Goal: Task Accomplishment & Management: Use online tool/utility

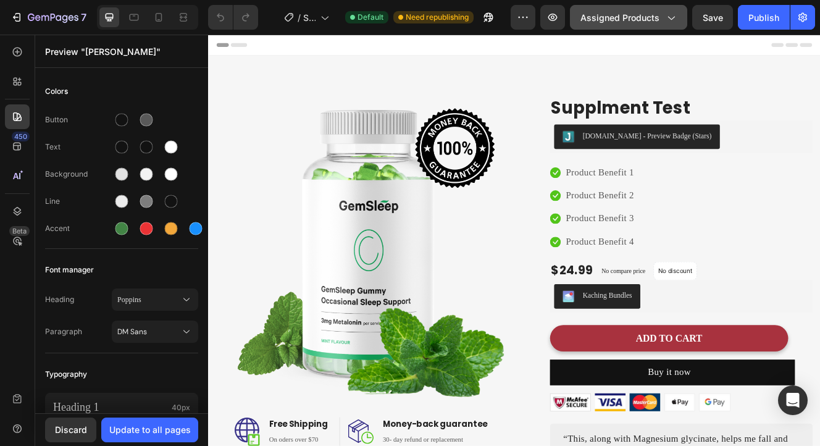
click at [599, 15] on span "Assigned Products" at bounding box center [620, 17] width 79 height 13
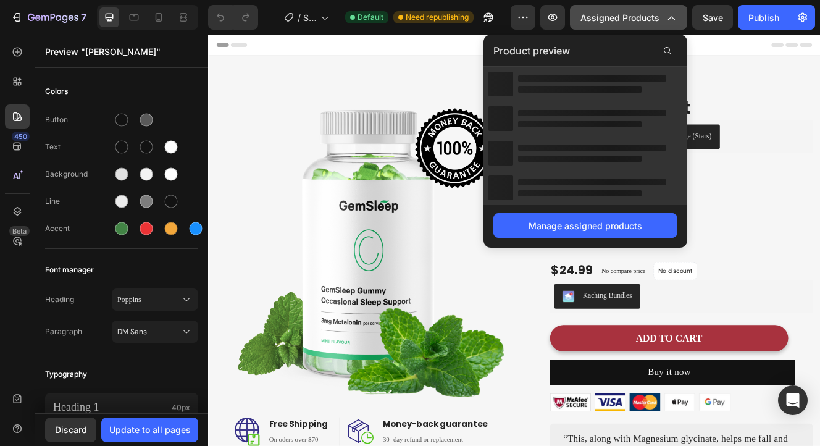
click at [599, 15] on span "Assigned Products" at bounding box center [620, 17] width 79 height 13
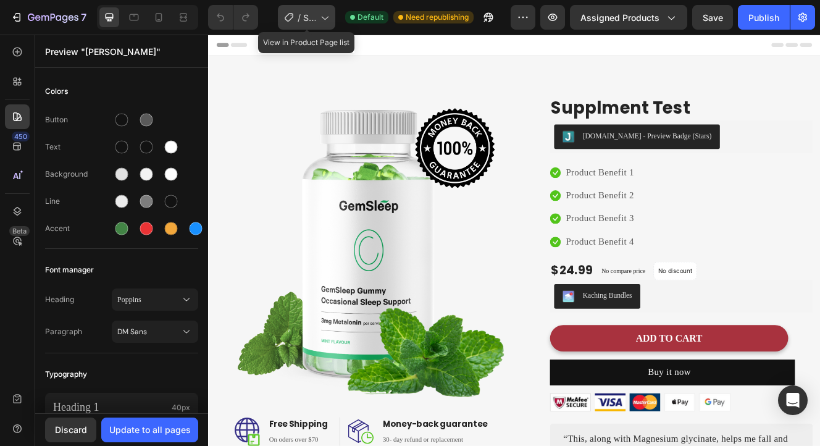
click at [307, 22] on span "Shopify Original Product Template" at bounding box center [309, 17] width 12 height 13
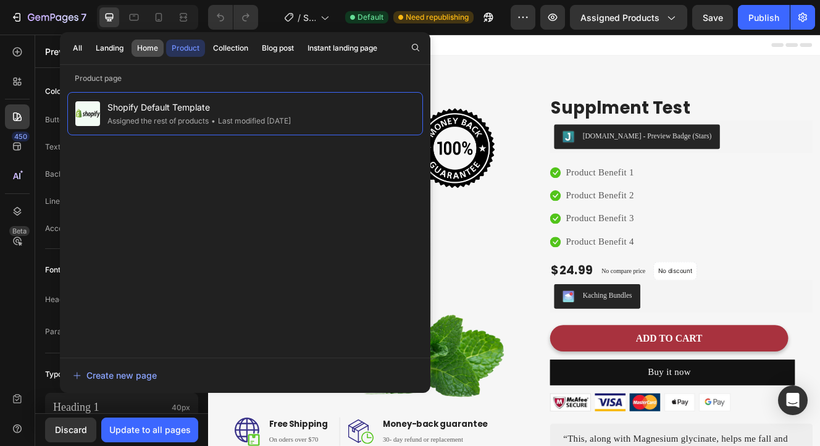
click at [148, 44] on div "Home" at bounding box center [147, 48] width 21 height 11
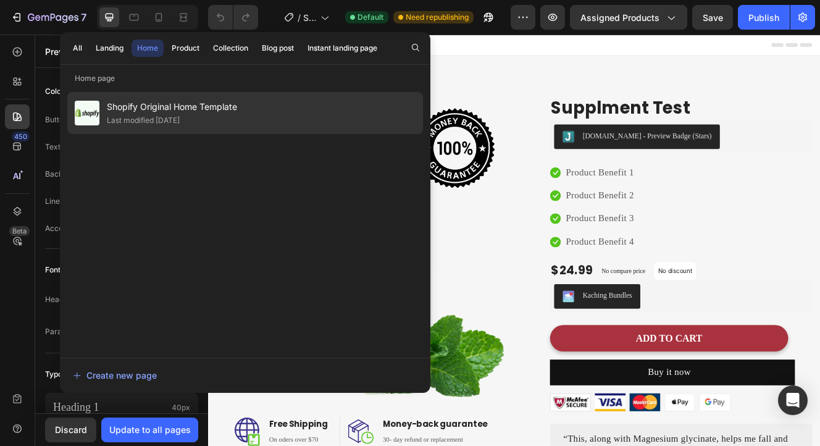
click at [221, 98] on div "Shopify Original Home Template Last modified 3 days ago" at bounding box center [245, 113] width 356 height 42
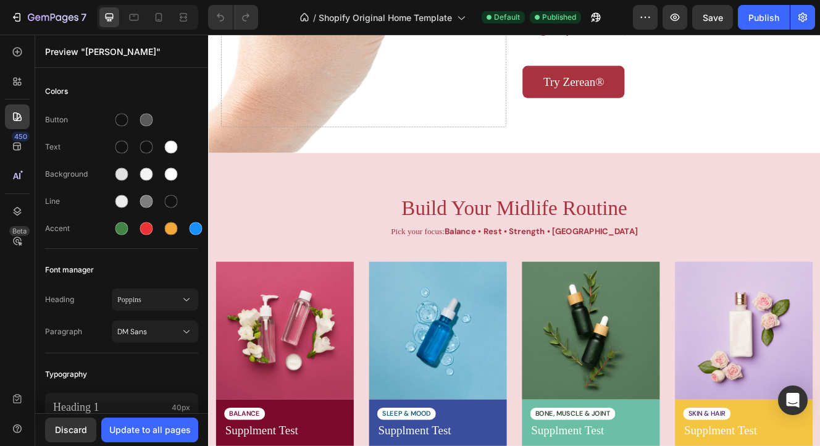
scroll to position [1822, 0]
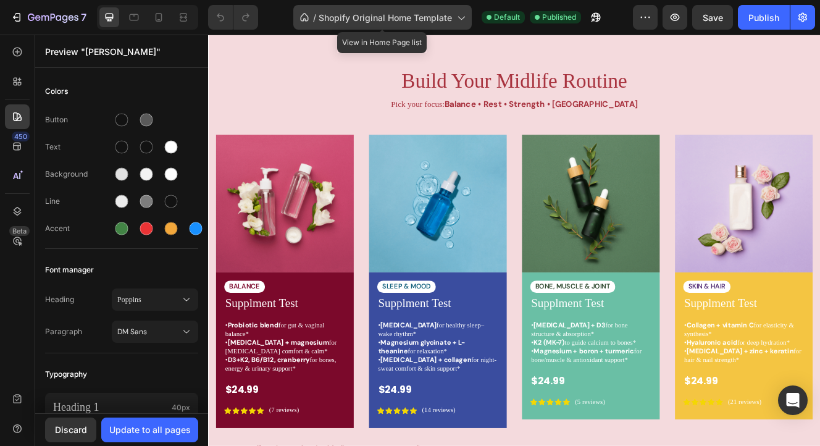
click at [435, 20] on span "Shopify Original Home Template" at bounding box center [385, 17] width 133 height 13
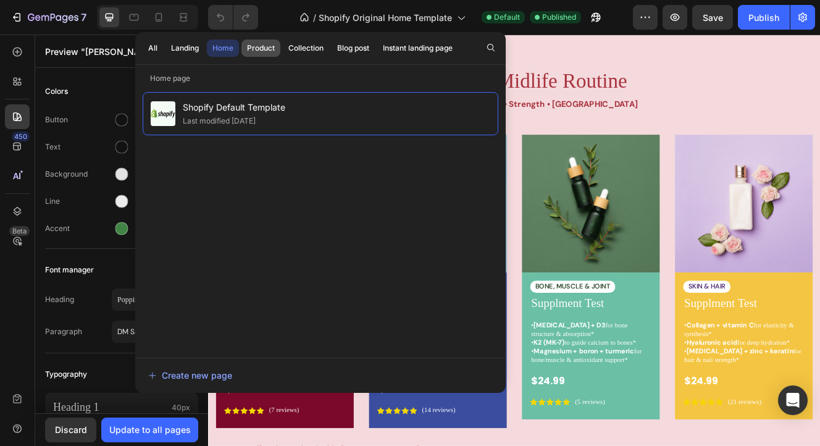
click at [255, 44] on div "Product" at bounding box center [261, 48] width 28 height 11
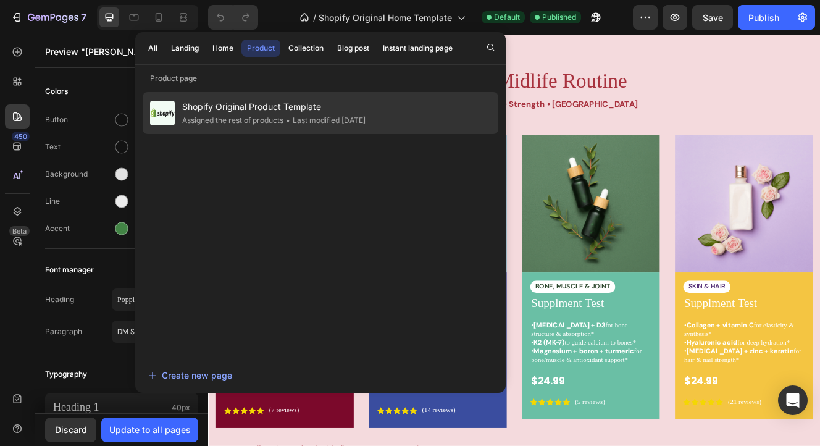
click at [251, 113] on span "Shopify Original Product Template" at bounding box center [273, 106] width 183 height 15
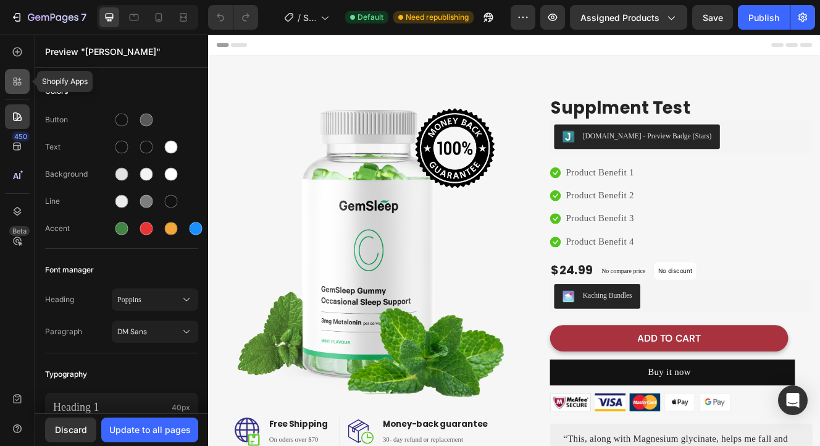
click at [22, 80] on icon at bounding box center [17, 81] width 12 height 12
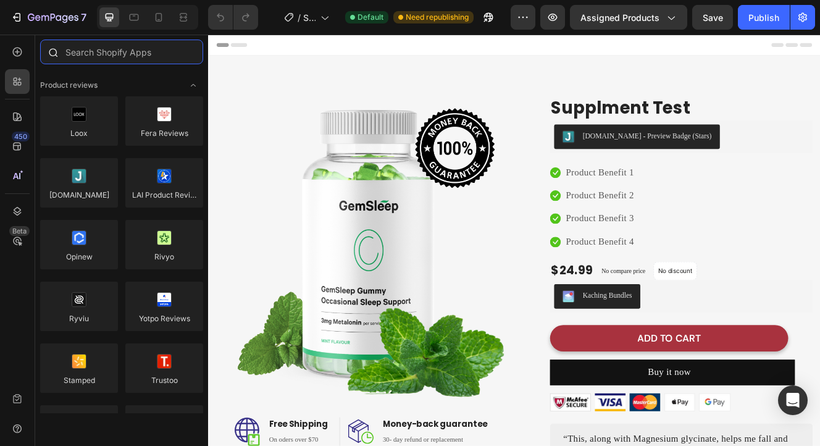
click at [94, 49] on input "text" at bounding box center [121, 52] width 163 height 25
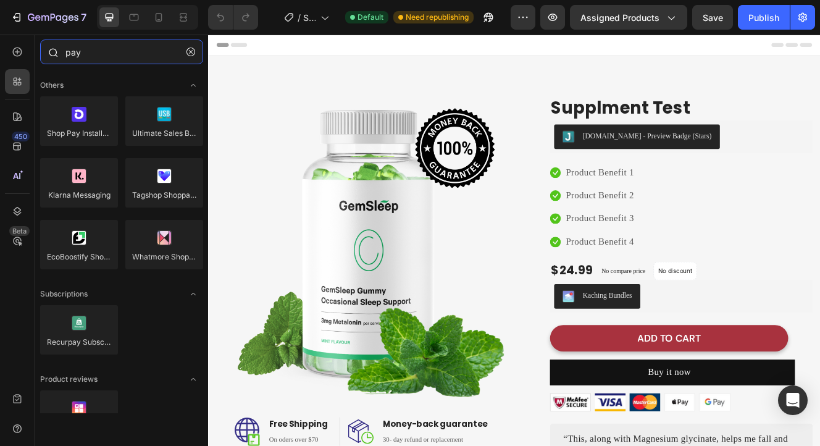
drag, startPoint x: 116, startPoint y: 50, endPoint x: 41, endPoint y: 49, distance: 74.1
click at [41, 49] on div "pay" at bounding box center [121, 55] width 173 height 30
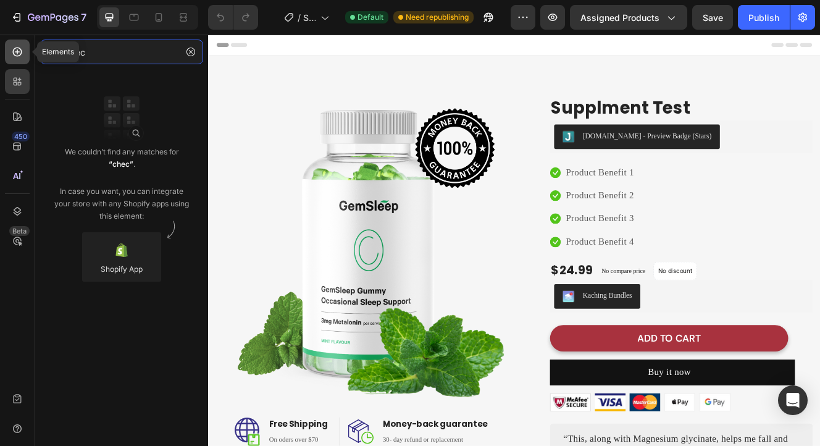
type input "chec"
click at [24, 51] on div at bounding box center [17, 52] width 25 height 25
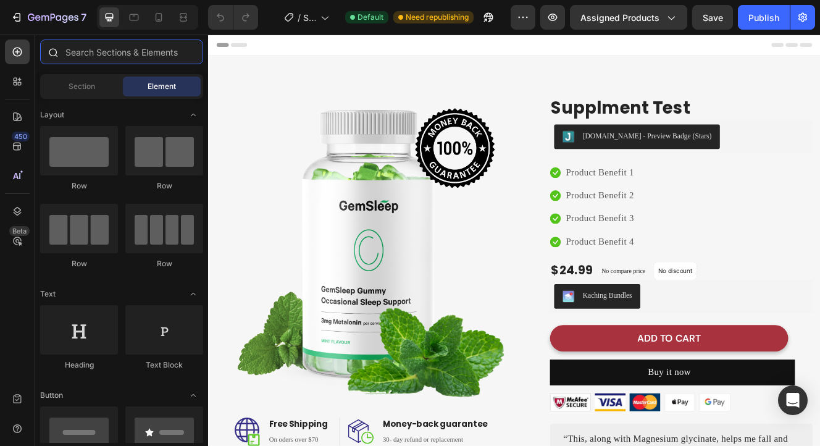
click at [121, 46] on input "text" at bounding box center [121, 52] width 163 height 25
click at [95, 81] on span "Section" at bounding box center [82, 86] width 27 height 11
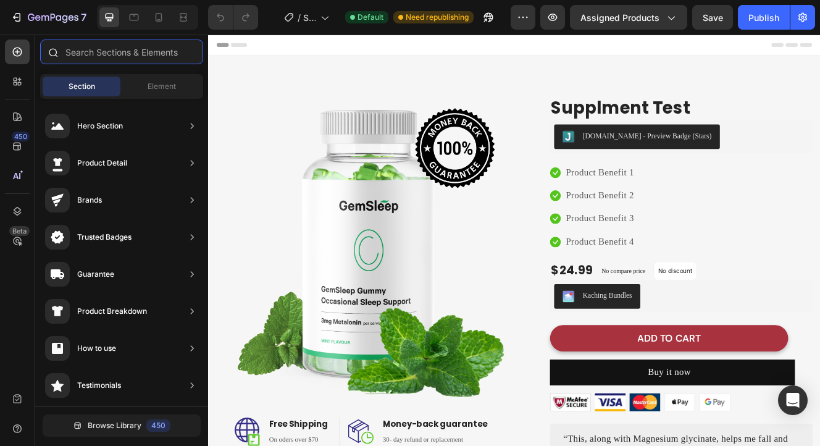
click at [112, 53] on input "text" at bounding box center [121, 52] width 163 height 25
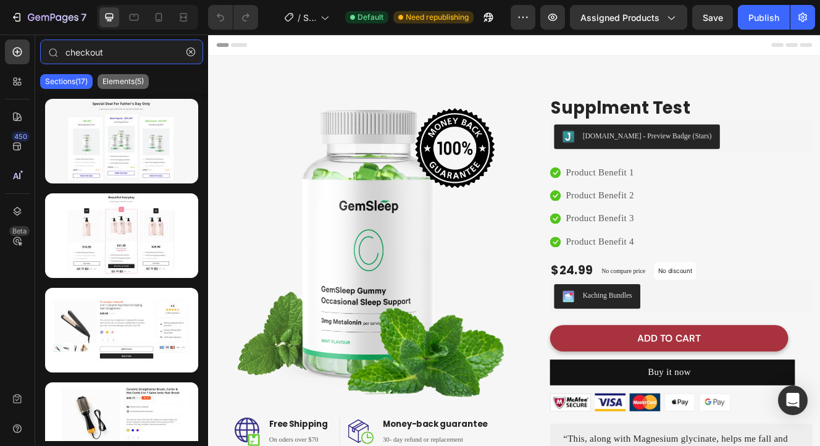
type input "checkout"
click at [132, 85] on p "Elements(5)" at bounding box center [123, 82] width 41 height 10
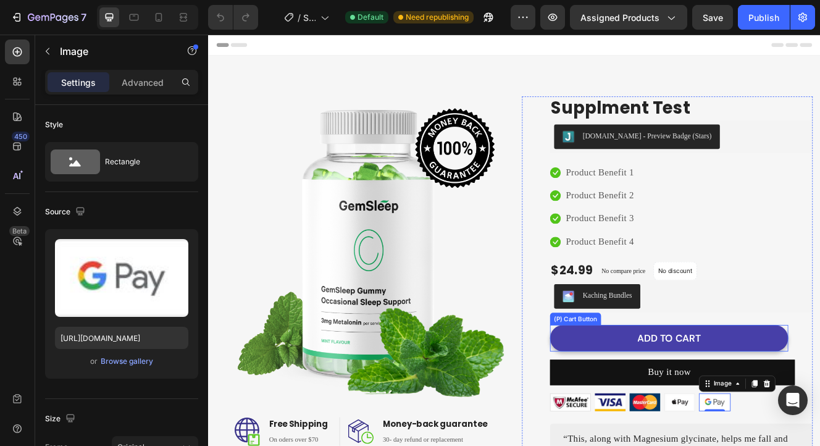
click at [810, 386] on button "ADD TO CART" at bounding box center [766, 402] width 289 height 33
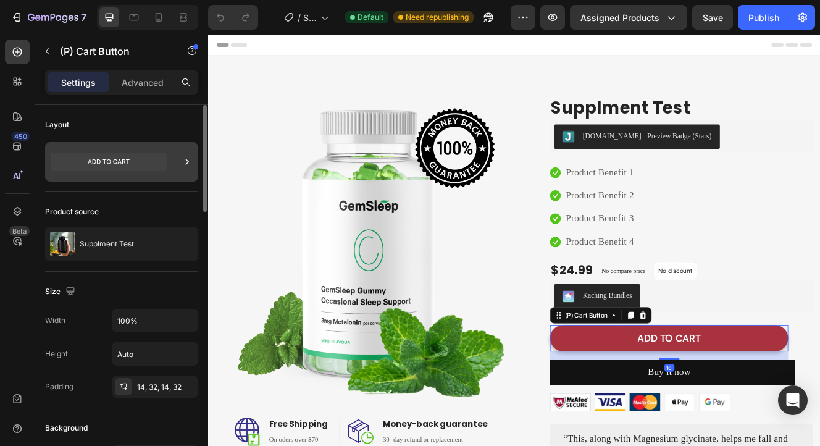
click at [108, 170] on icon at bounding box center [109, 162] width 116 height 19
click at [86, 195] on div "Product source Supplment Test" at bounding box center [121, 232] width 153 height 80
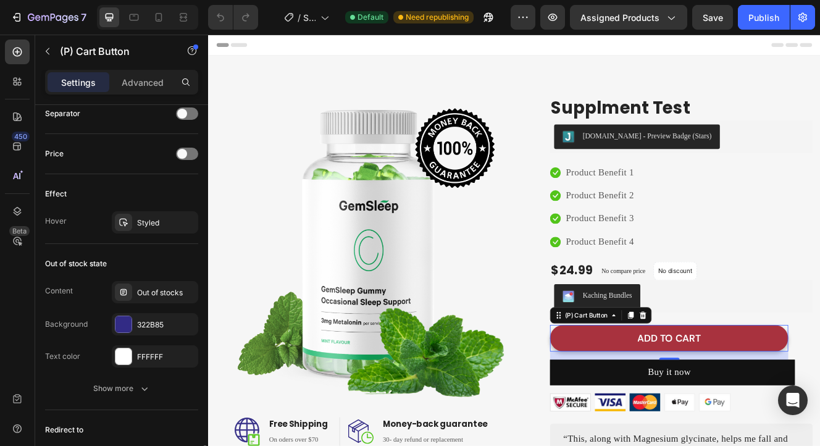
scroll to position [948, 0]
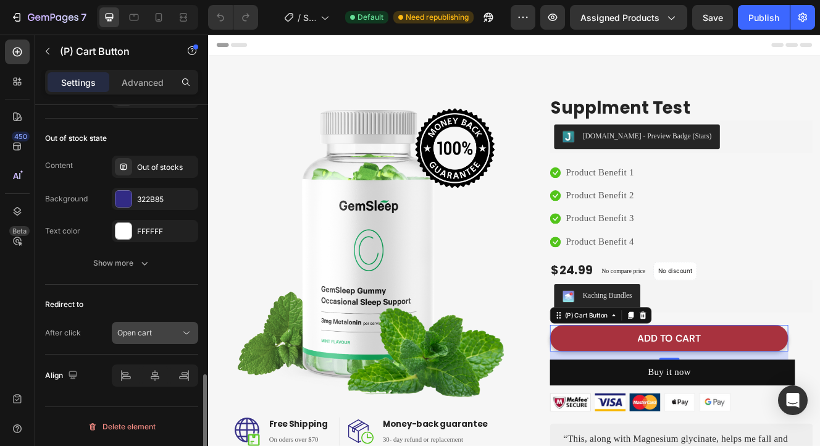
click at [138, 336] on span "Open cart" at bounding box center [134, 332] width 35 height 9
click at [61, 275] on div "Out of stock state Content Out of stocks Background 322B85 Text color FFFFFF Sh…" at bounding box center [121, 202] width 153 height 166
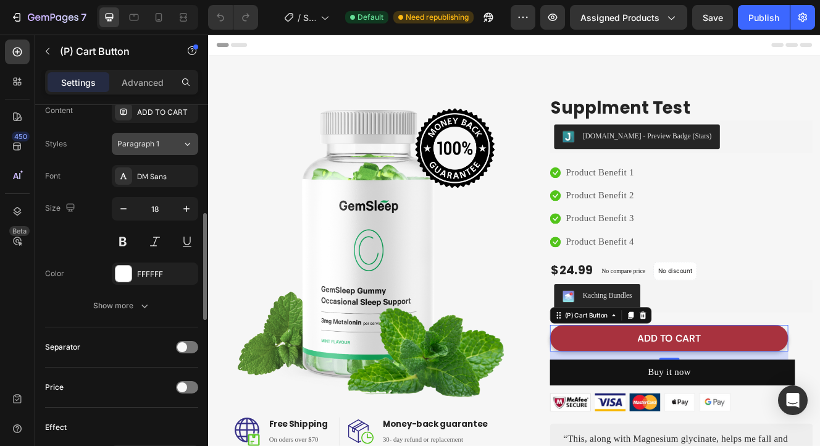
scroll to position [631, 0]
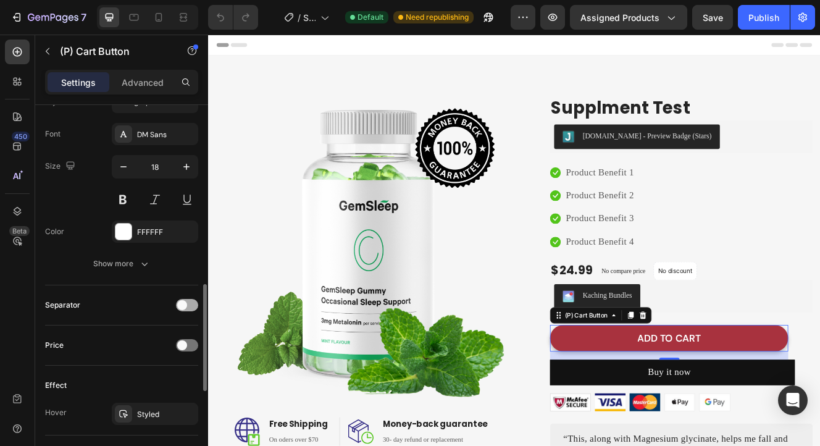
click at [182, 306] on span at bounding box center [182, 305] width 10 height 10
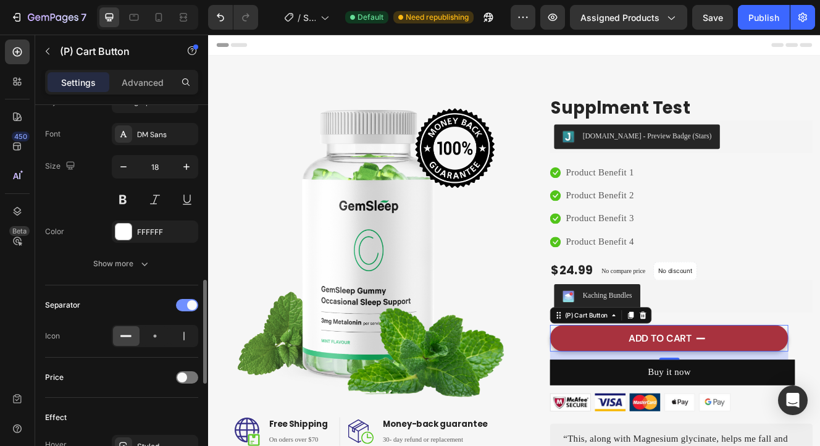
click at [182, 306] on div at bounding box center [187, 305] width 22 height 12
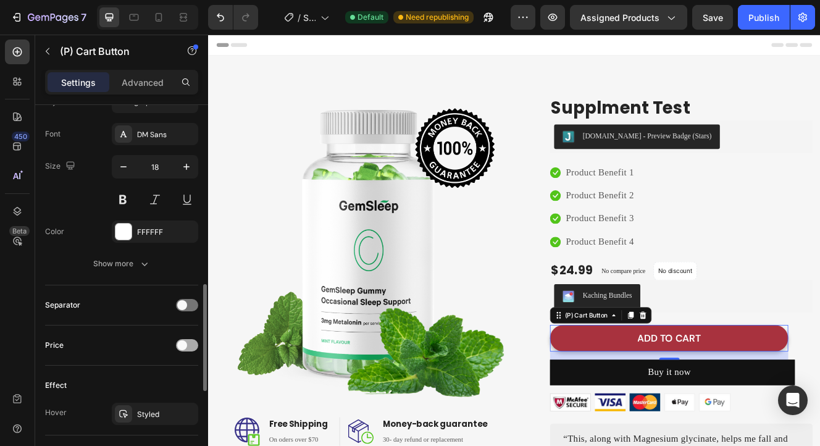
click at [178, 350] on div at bounding box center [187, 345] width 22 height 12
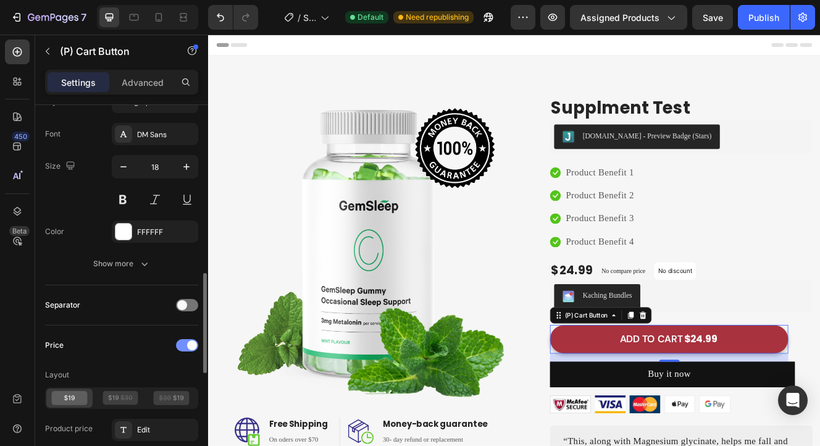
click at [179, 349] on div at bounding box center [187, 345] width 22 height 12
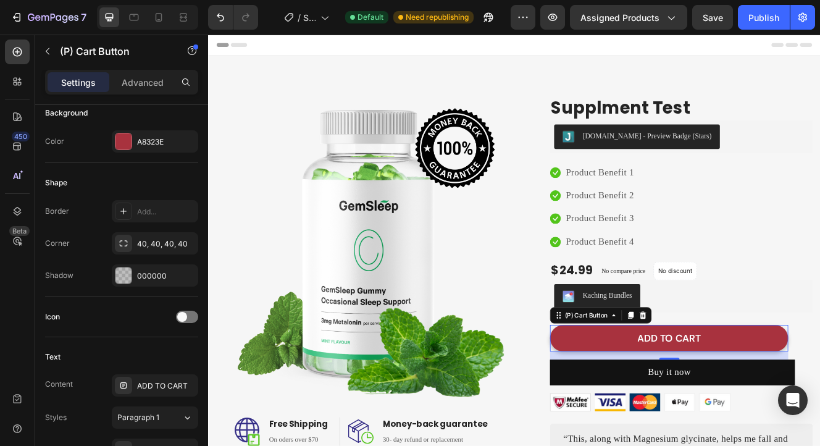
scroll to position [0, 0]
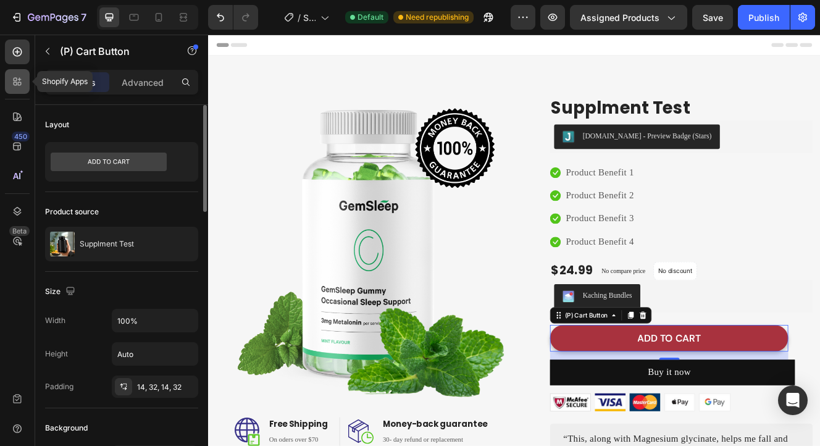
click at [12, 80] on icon at bounding box center [17, 81] width 12 height 12
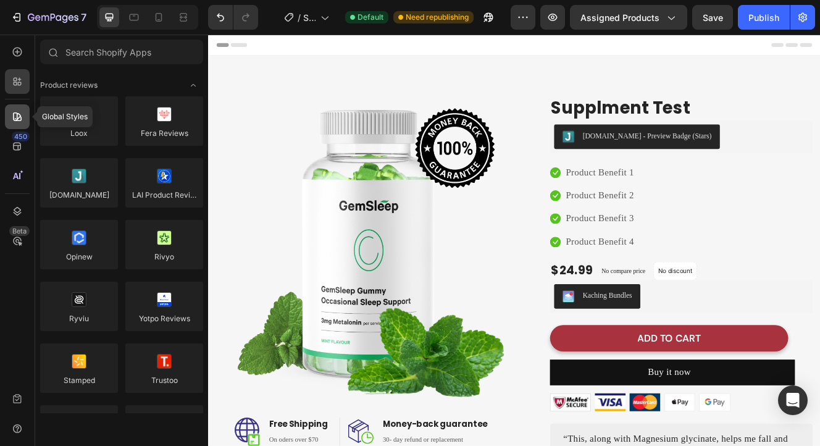
click at [11, 121] on icon at bounding box center [17, 117] width 12 height 12
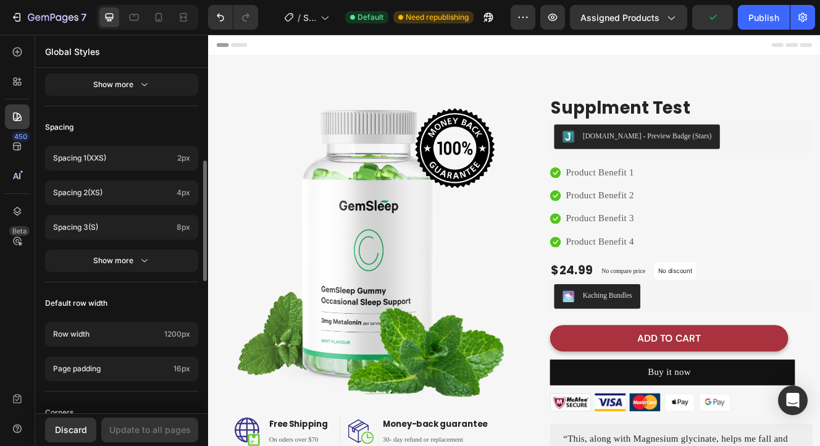
scroll to position [629, 0]
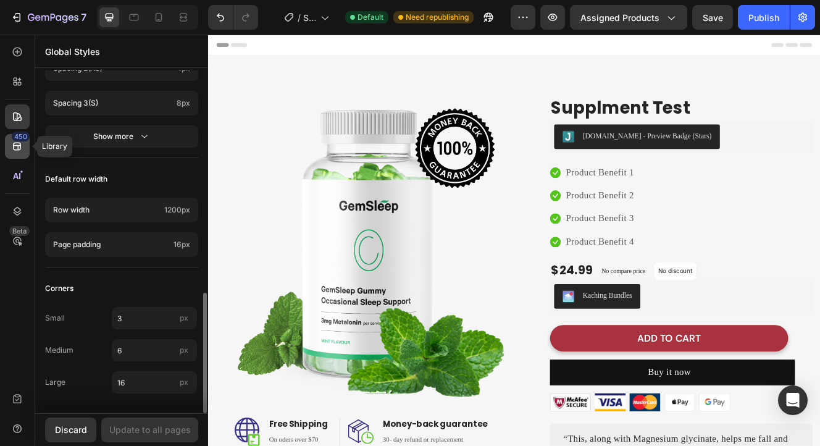
click at [28, 145] on div "450" at bounding box center [17, 146] width 25 height 25
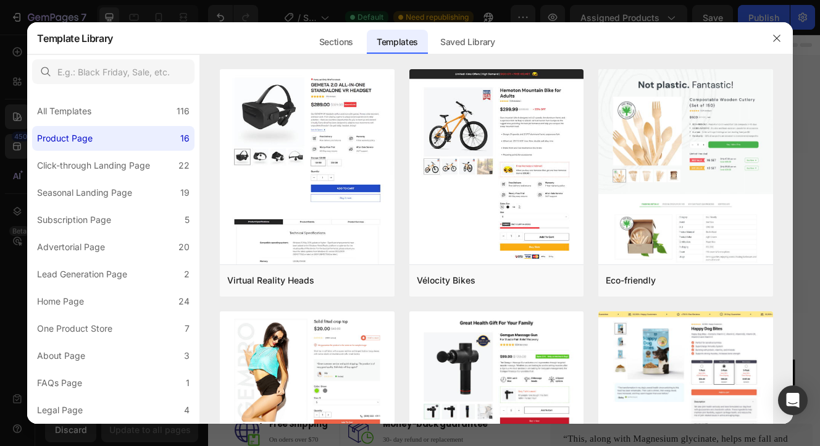
click at [765, 41] on div at bounding box center [777, 38] width 32 height 32
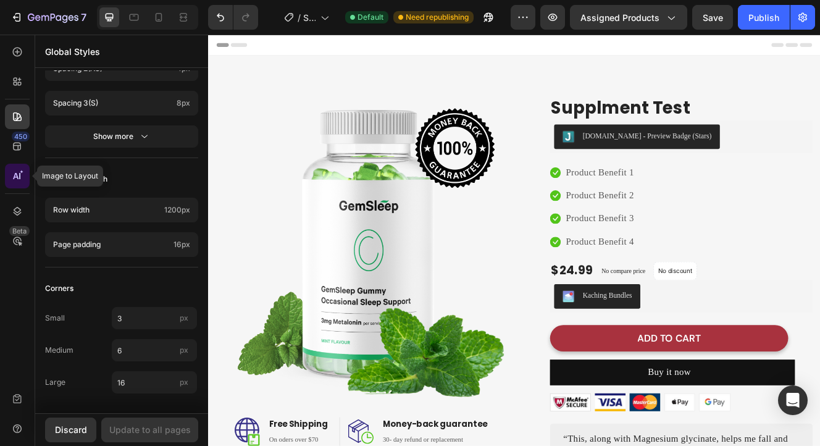
click at [22, 175] on icon at bounding box center [17, 176] width 12 height 12
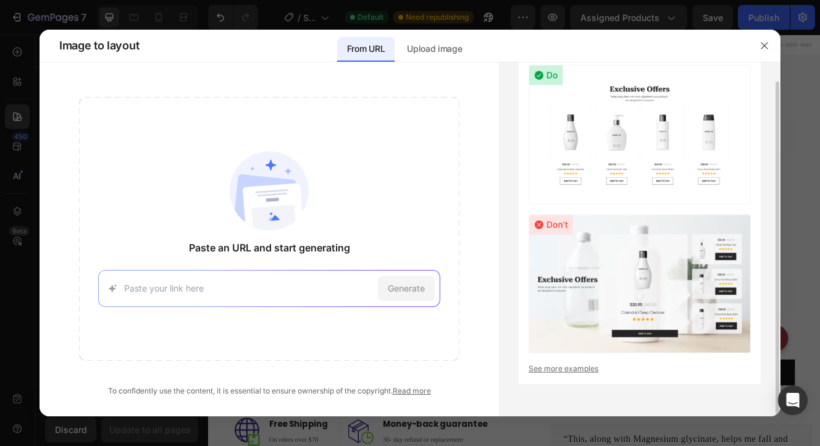
scroll to position [0, 0]
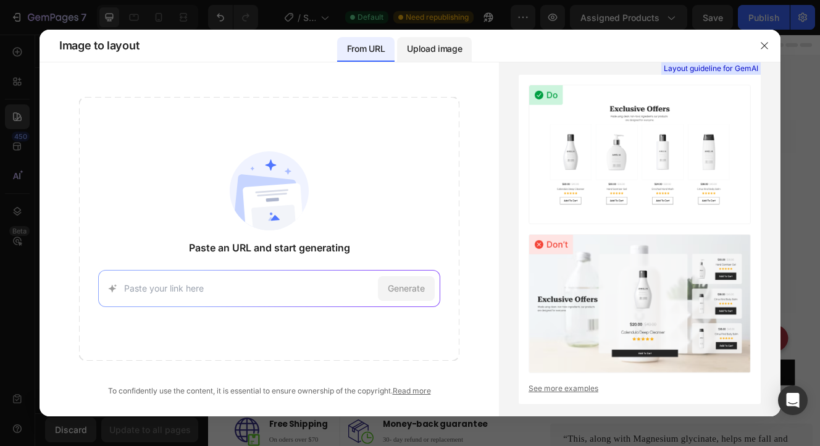
click at [457, 49] on p "Upload image" at bounding box center [434, 48] width 55 height 15
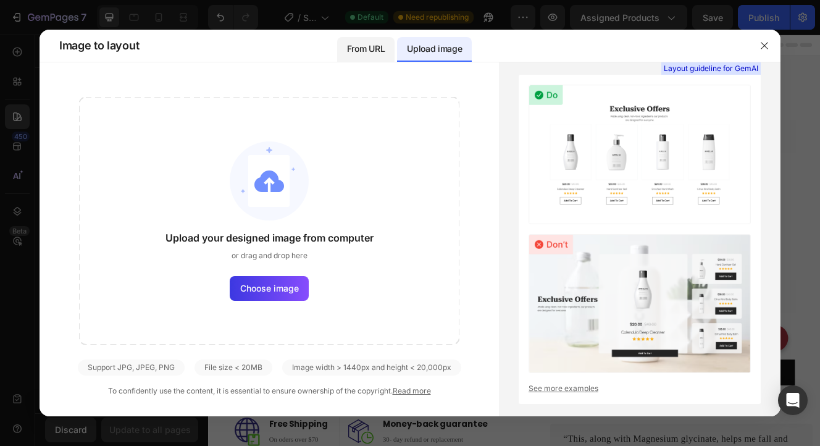
click at [377, 51] on p "From URL" at bounding box center [366, 48] width 38 height 15
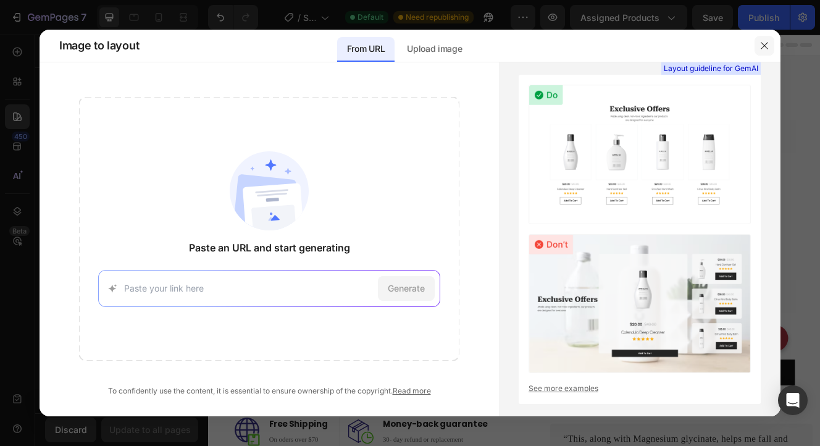
click at [765, 41] on icon "button" at bounding box center [765, 46] width 10 height 10
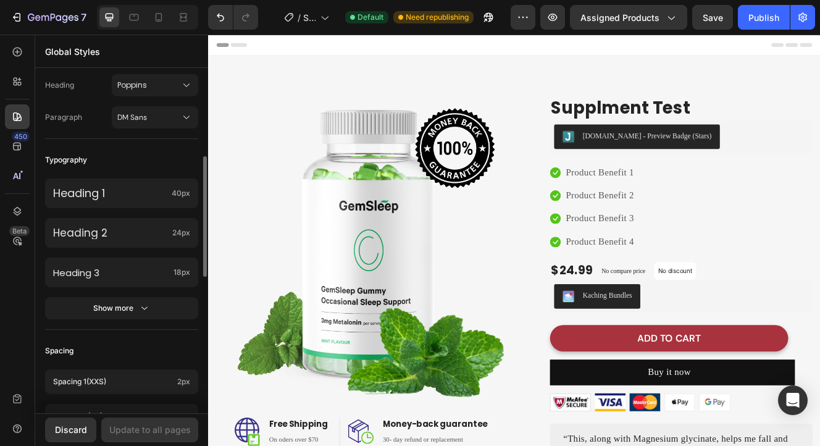
scroll to position [271, 0]
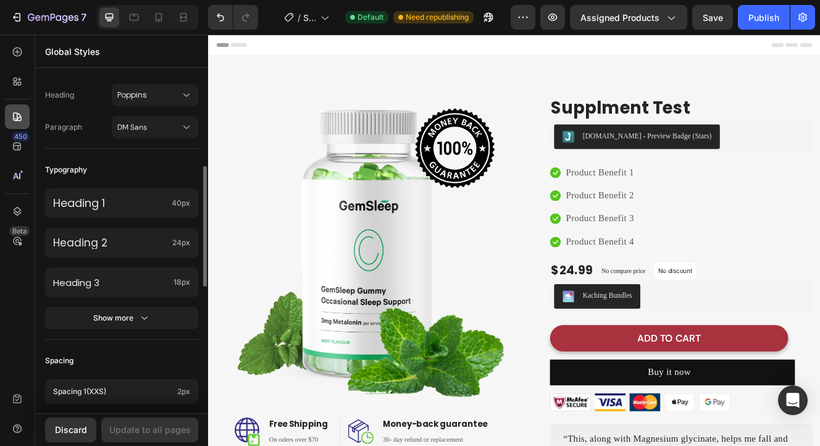
click at [19, 111] on icon at bounding box center [17, 117] width 12 height 12
click at [20, 61] on div at bounding box center [17, 52] width 25 height 25
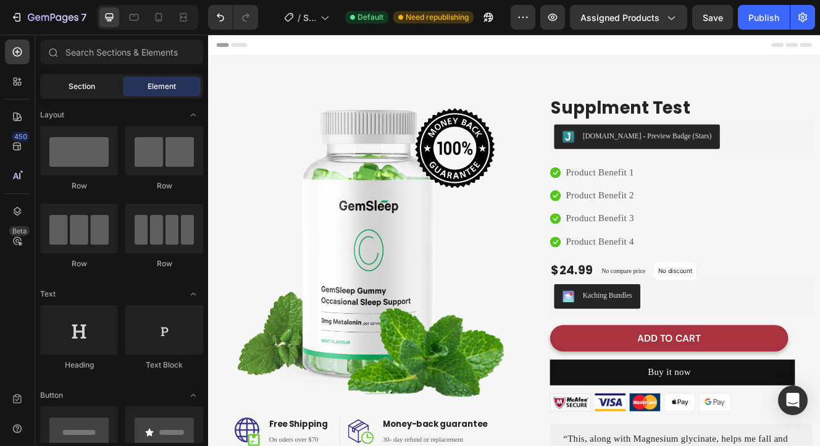
click at [71, 91] on span "Section" at bounding box center [82, 86] width 27 height 11
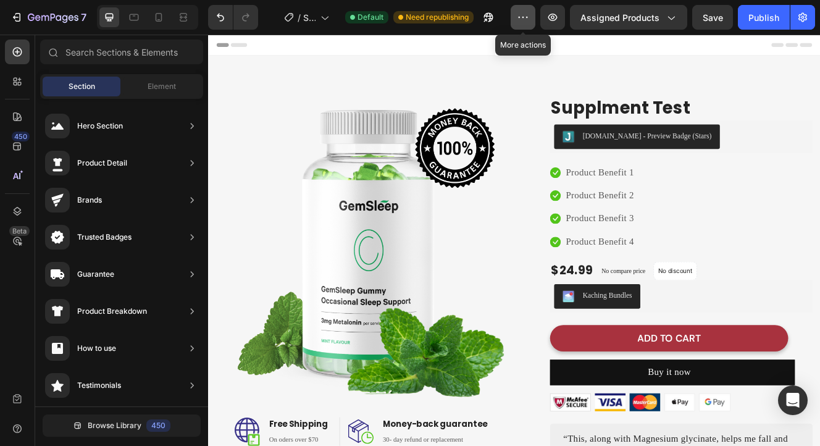
click at [529, 20] on icon "button" at bounding box center [523, 17] width 12 height 12
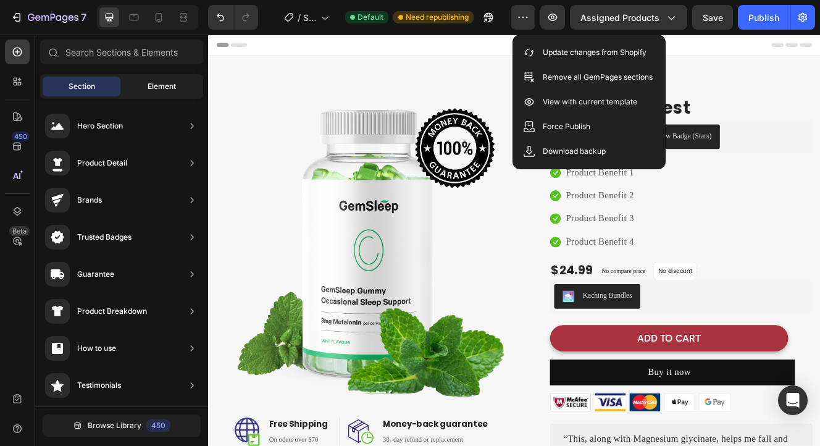
click at [140, 88] on div "Element" at bounding box center [162, 87] width 78 height 20
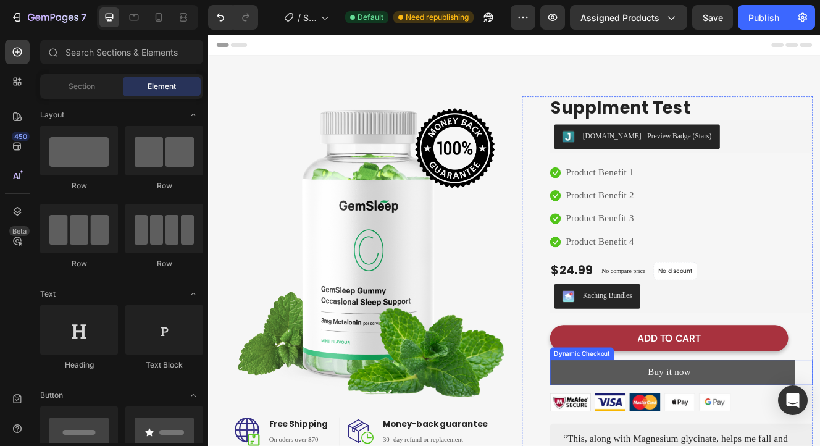
click at [623, 431] on button "Buy it now" at bounding box center [770, 443] width 297 height 30
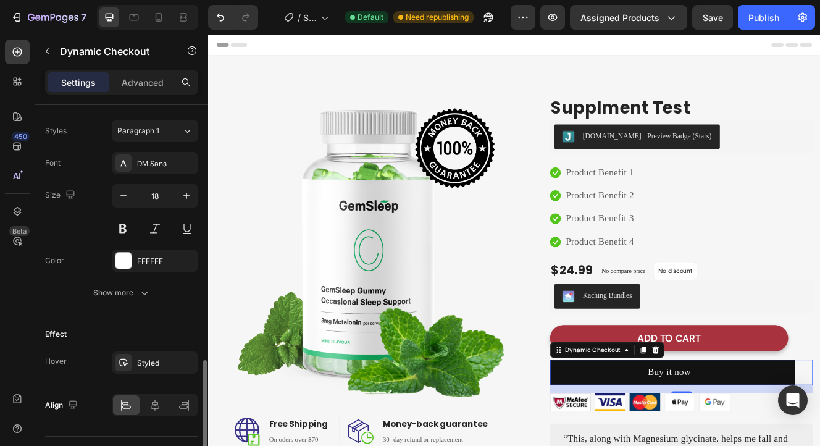
scroll to position [560, 0]
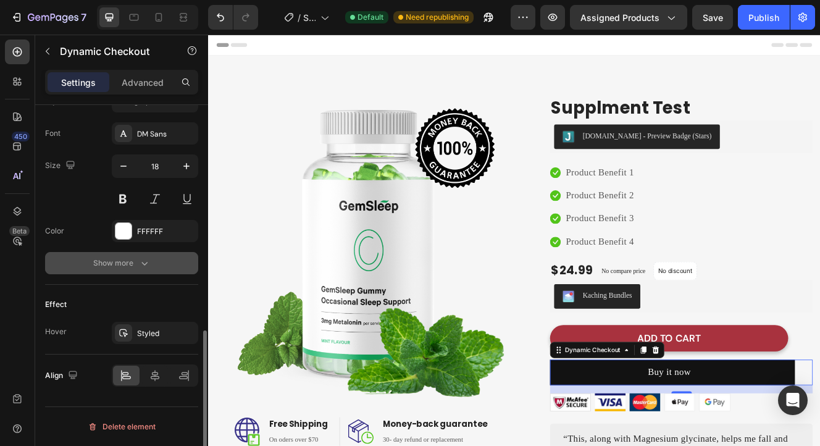
click at [107, 269] on button "Show more" at bounding box center [121, 263] width 153 height 22
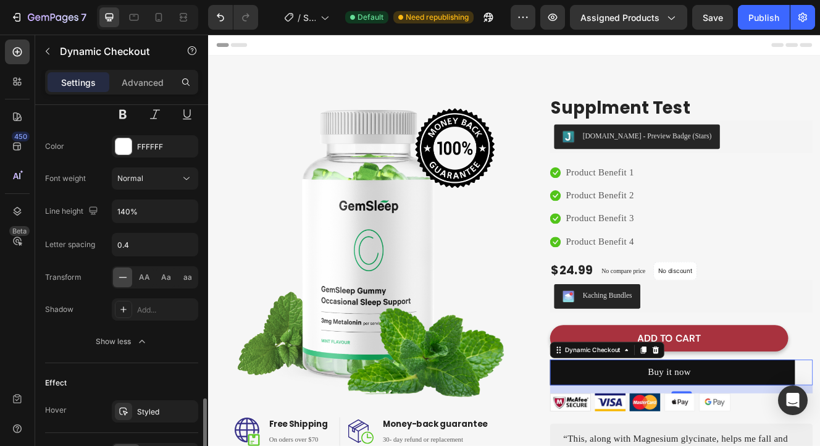
scroll to position [723, 0]
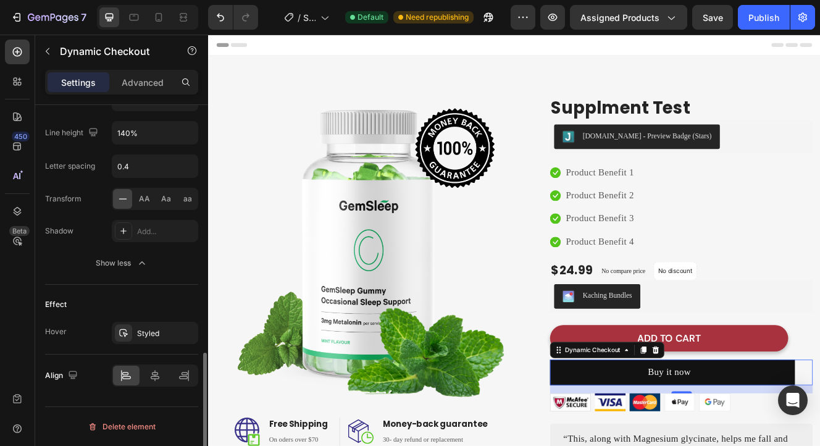
click at [109, 269] on div "Show less" at bounding box center [122, 263] width 53 height 12
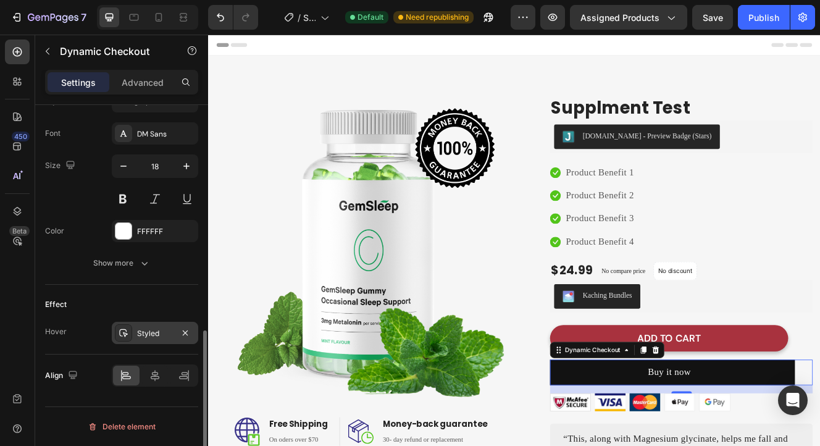
click at [143, 339] on div "Styled" at bounding box center [155, 333] width 86 height 22
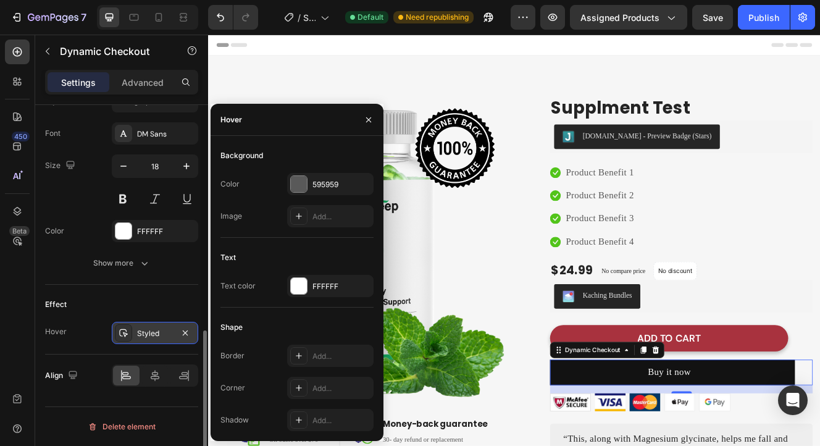
click at [143, 339] on div "Styled" at bounding box center [155, 333] width 86 height 22
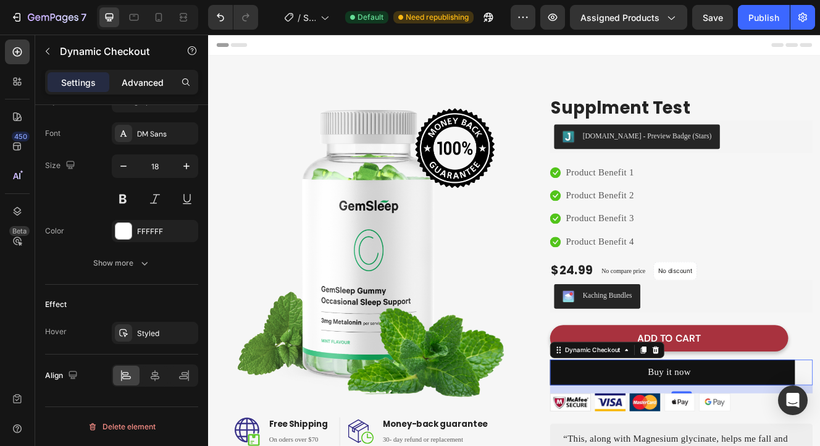
click at [135, 73] on div "Advanced" at bounding box center [143, 82] width 62 height 20
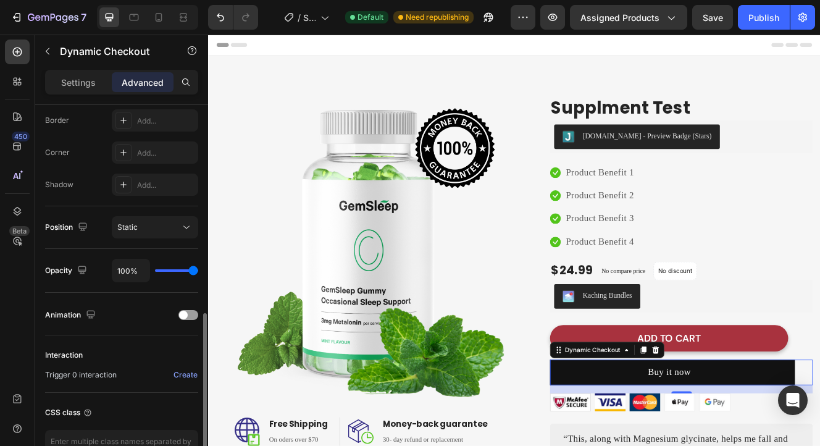
scroll to position [429, 0]
